Goal: Task Accomplishment & Management: Complete application form

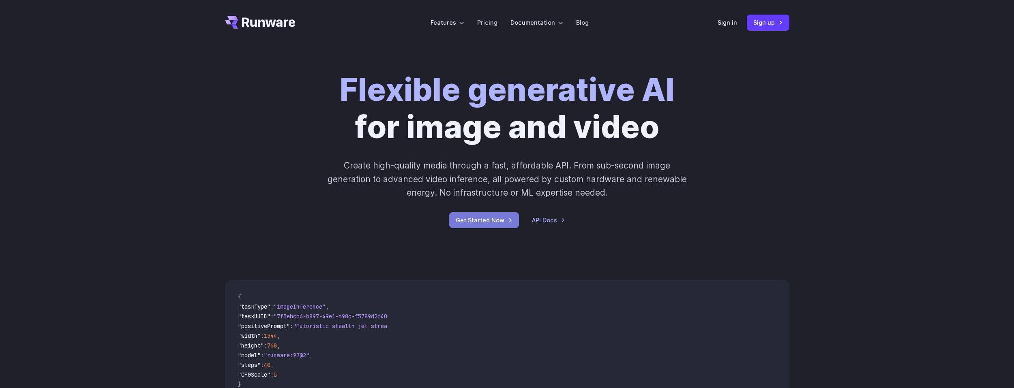
click at [474, 222] on link "Get Started Now" at bounding box center [484, 220] width 70 height 16
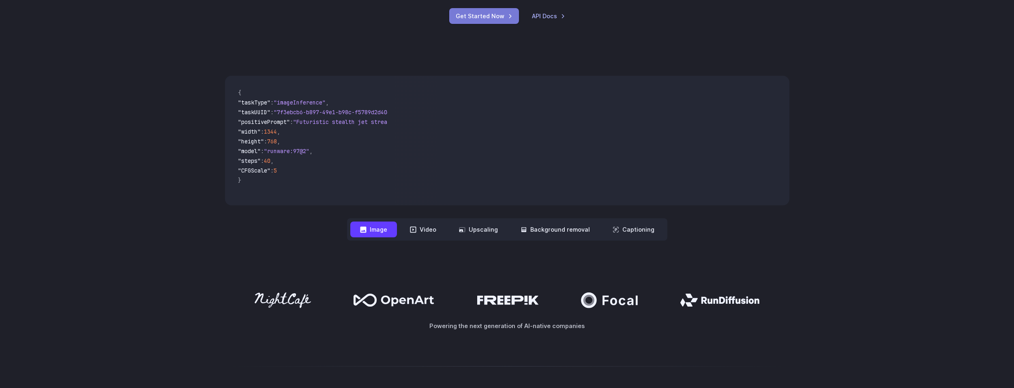
scroll to position [294, 0]
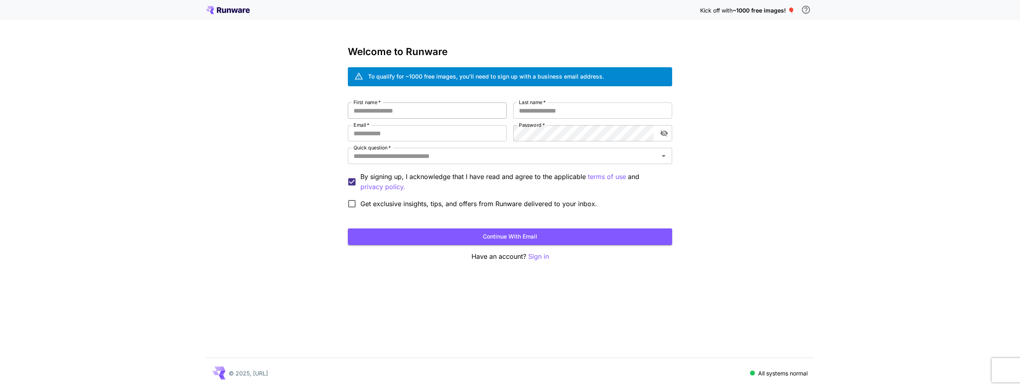
click at [419, 111] on input "First name   *" at bounding box center [427, 111] width 159 height 16
type input "******"
click at [558, 111] on input "Last name   *" at bounding box center [592, 111] width 159 height 16
type input "*****"
click at [436, 135] on input "Email   *" at bounding box center [427, 133] width 159 height 16
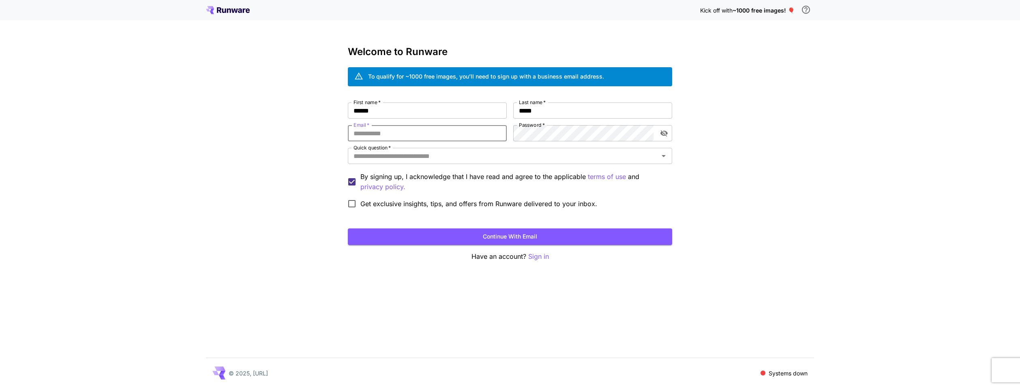
type input "**********"
click at [415, 156] on input "Quick question   *" at bounding box center [503, 155] width 306 height 11
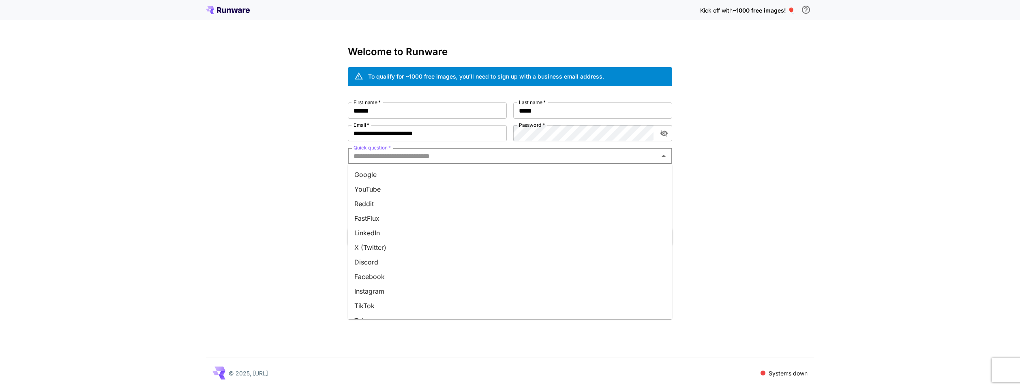
click at [378, 190] on li "YouTube" at bounding box center [510, 189] width 324 height 15
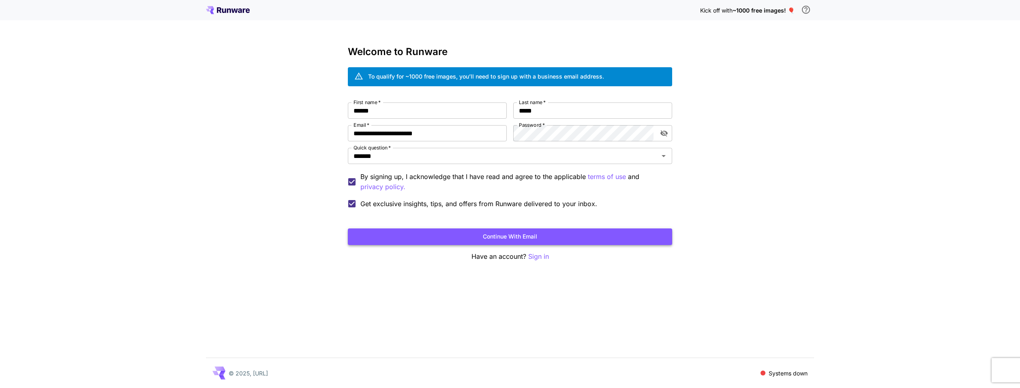
click at [431, 237] on button "Continue with email" at bounding box center [510, 237] width 324 height 17
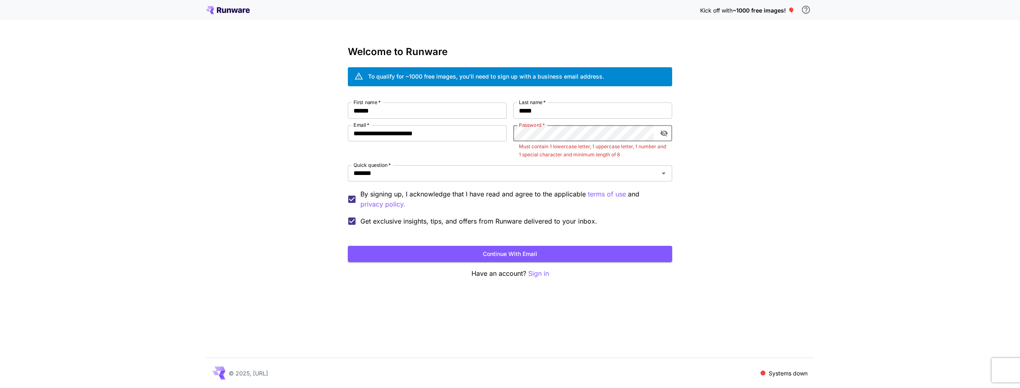
click at [667, 135] on icon "toggle password visibility" at bounding box center [664, 133] width 8 height 8
click at [539, 249] on button "Continue with email" at bounding box center [510, 254] width 324 height 17
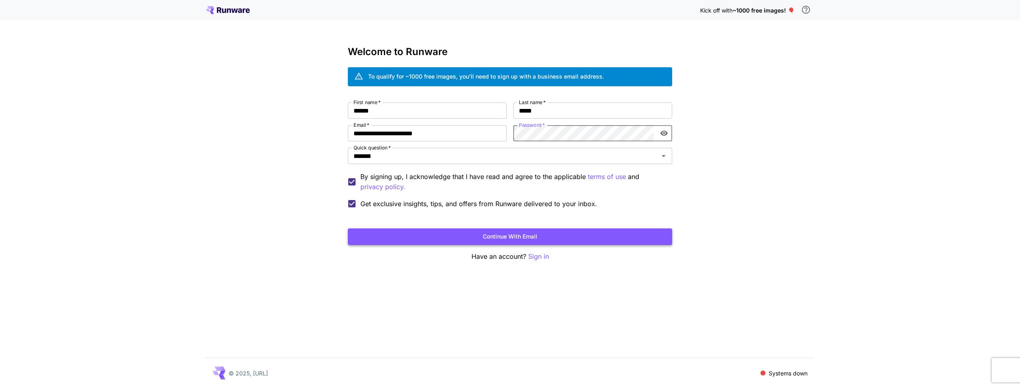
click at [507, 232] on button "Continue with email" at bounding box center [510, 237] width 324 height 17
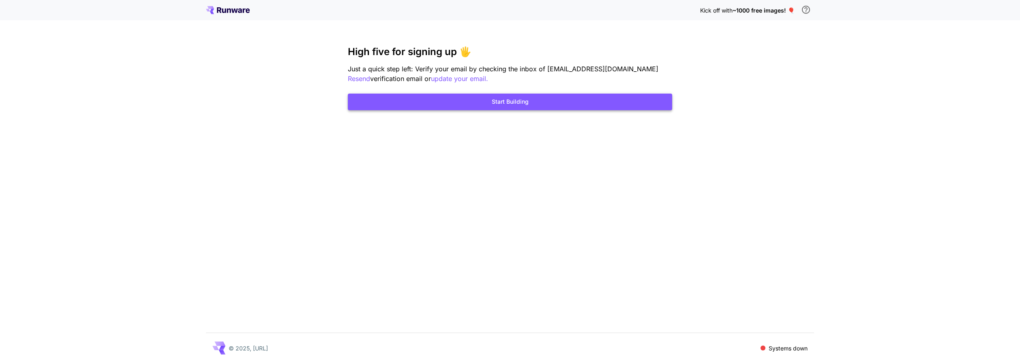
click at [511, 101] on button "Start Building" at bounding box center [510, 102] width 324 height 17
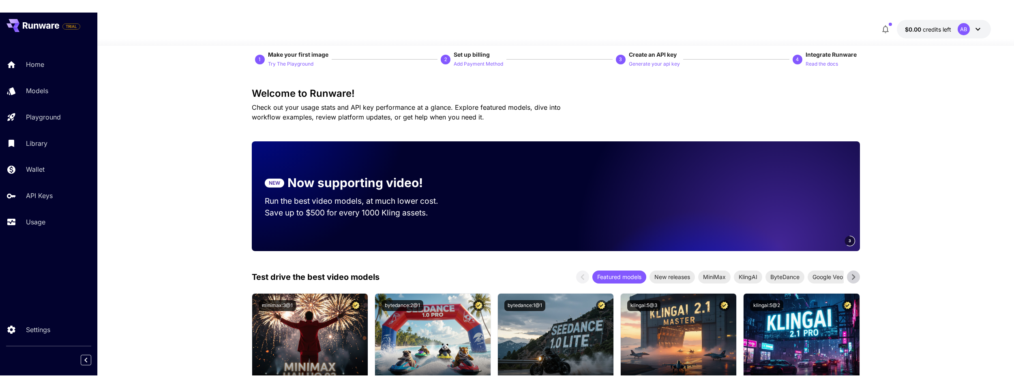
scroll to position [135, 0]
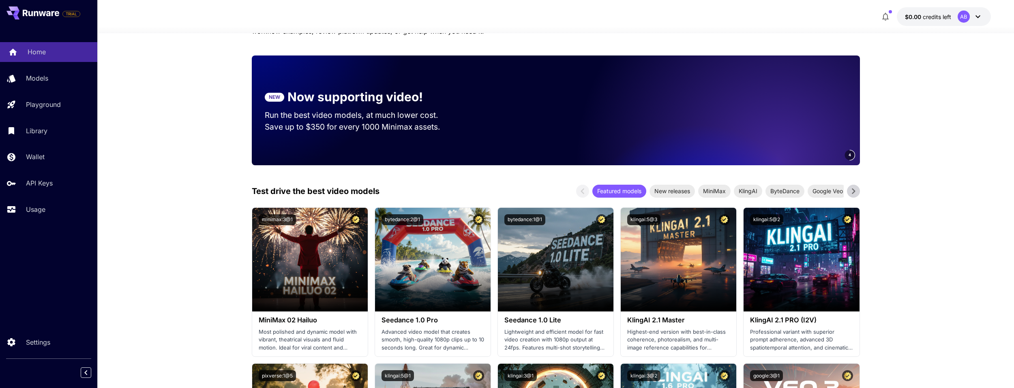
click at [56, 46] on link "Home" at bounding box center [48, 52] width 97 height 20
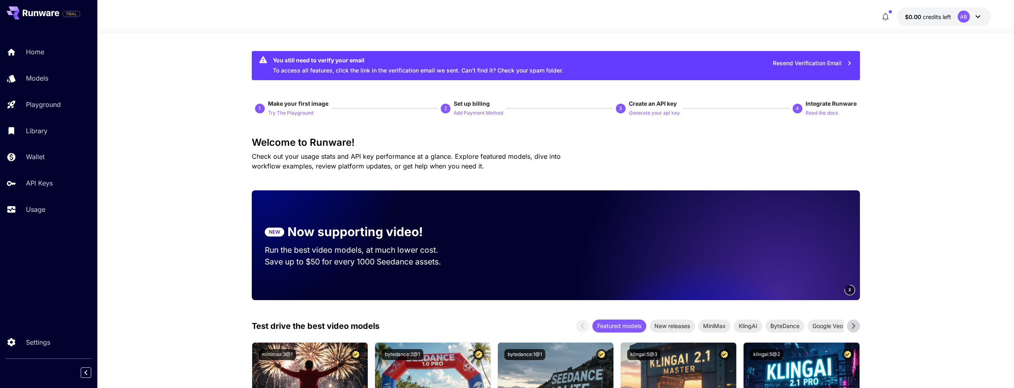
scroll to position [135, 0]
